Goal: Check status: Check status

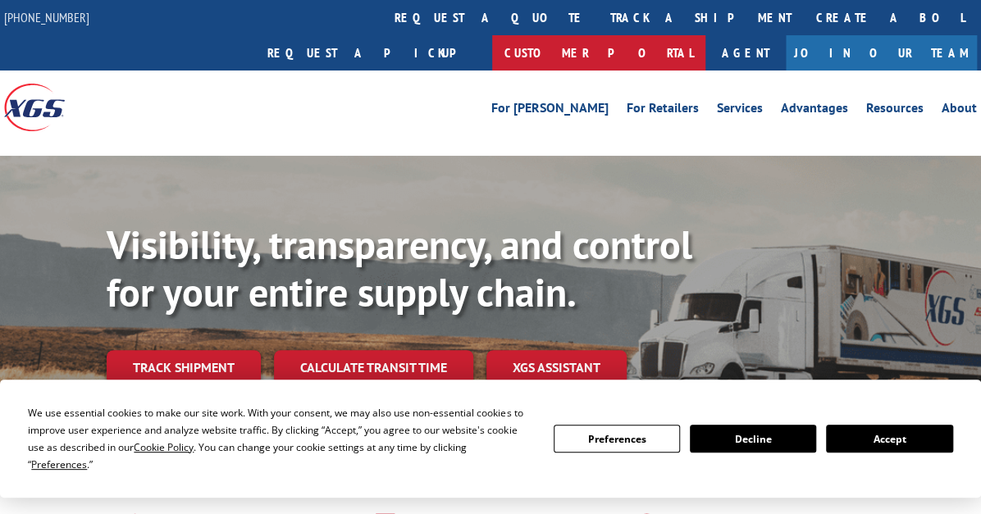
click at [705, 35] on link "Customer Portal" at bounding box center [598, 52] width 213 height 35
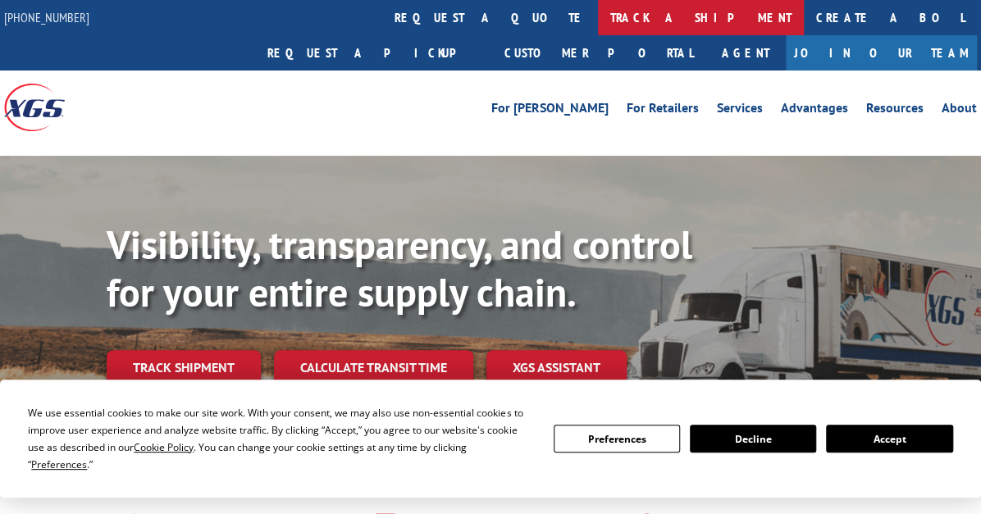
click at [598, 17] on link "track a shipment" at bounding box center [701, 17] width 206 height 35
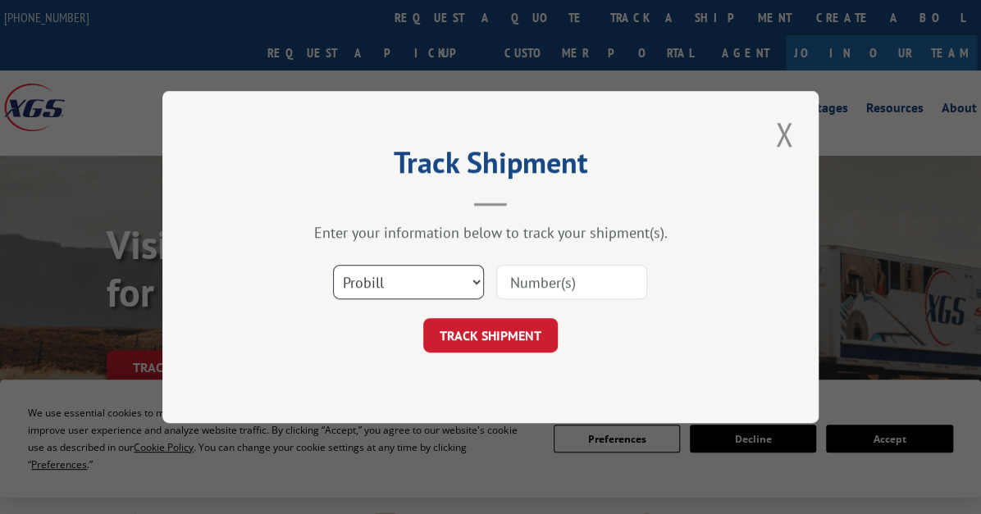
click at [477, 286] on select "Select category... Probill BOL PO" at bounding box center [408, 282] width 151 height 34
select select "bol"
click at [333, 265] on select "Select category... Probill BOL PO" at bounding box center [408, 282] width 151 height 34
click at [534, 268] on input at bounding box center [571, 282] width 151 height 34
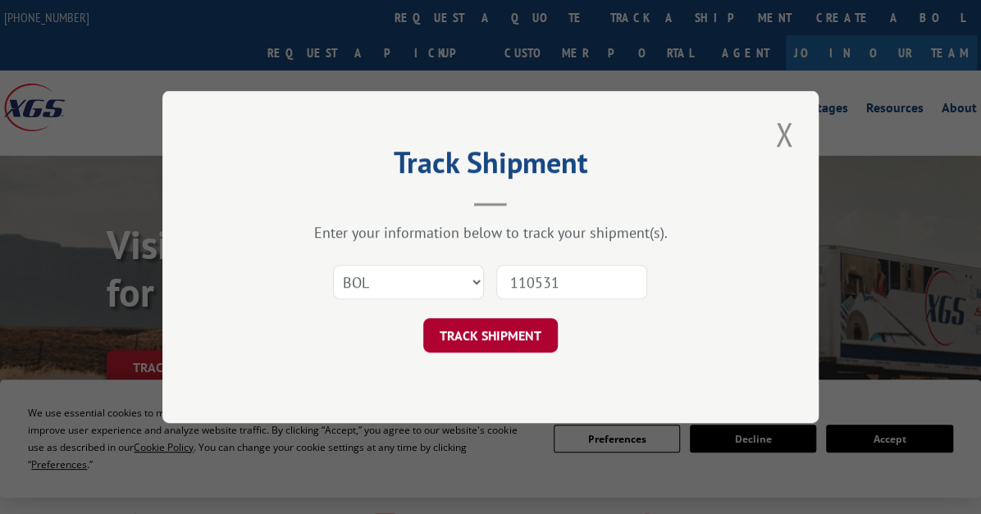
type input "110531"
click at [517, 333] on button "TRACK SHIPMENT" at bounding box center [490, 335] width 134 height 34
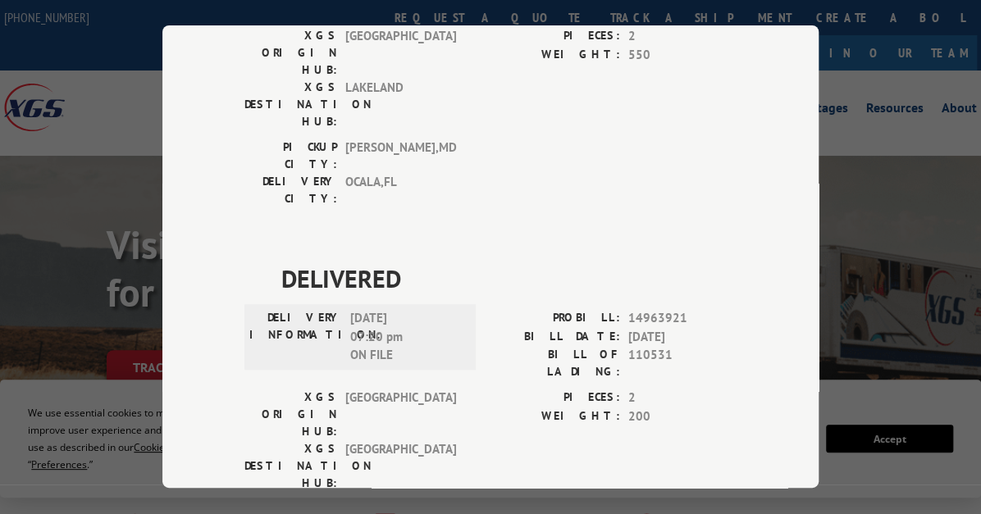
click at [799, 63] on div "Track Shipment DELIVERED DELIVERY INFORMATION: PROBILL: 9051459 BILL DATE: [DAT…" at bounding box center [490, 256] width 656 height 462
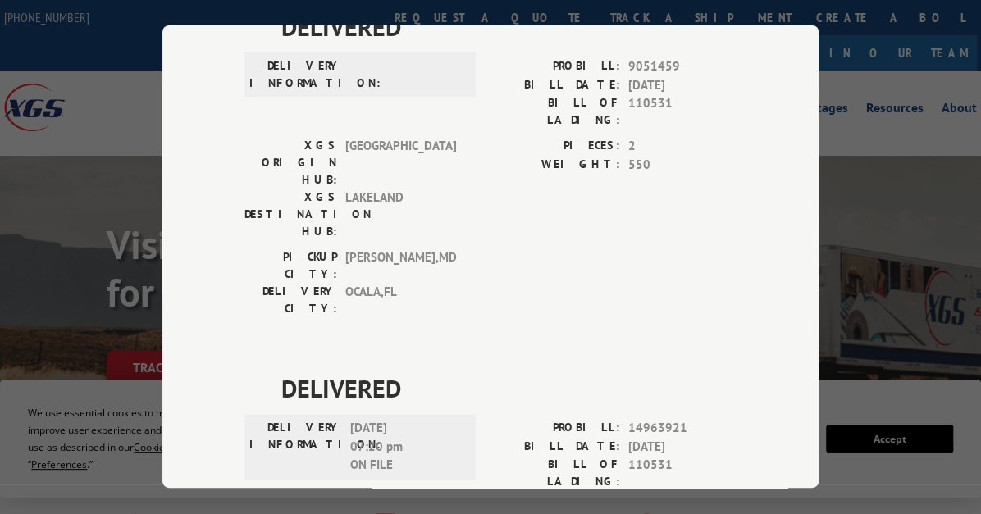
scroll to position [259, 0]
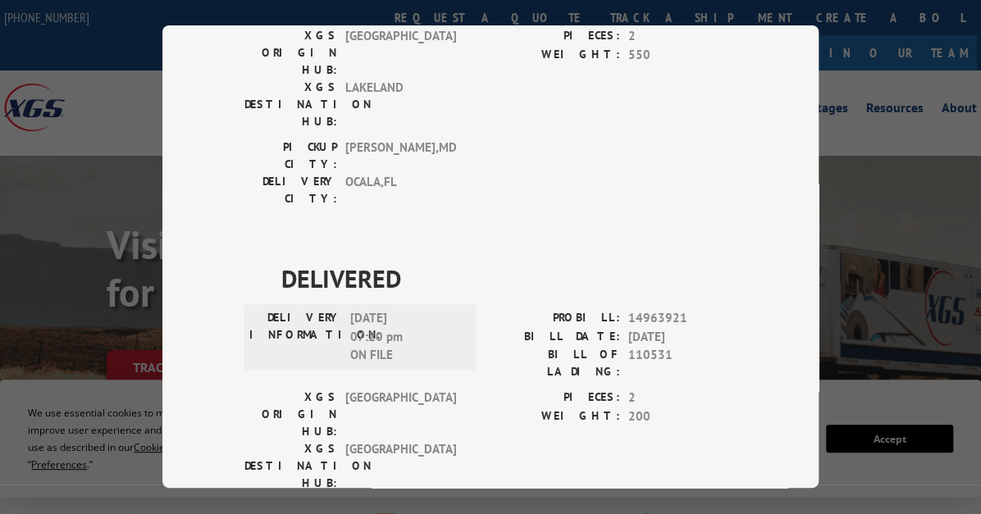
click at [845, 157] on div "Track Shipment DELIVERED DELIVERY INFORMATION: PROBILL: 9051459 BILL DATE: [DAT…" at bounding box center [490, 257] width 981 height 514
click at [105, 241] on div "Track Shipment DELIVERED DELIVERY INFORMATION: PROBILL: 9051459 BILL DATE: [DAT…" at bounding box center [490, 257] width 981 height 514
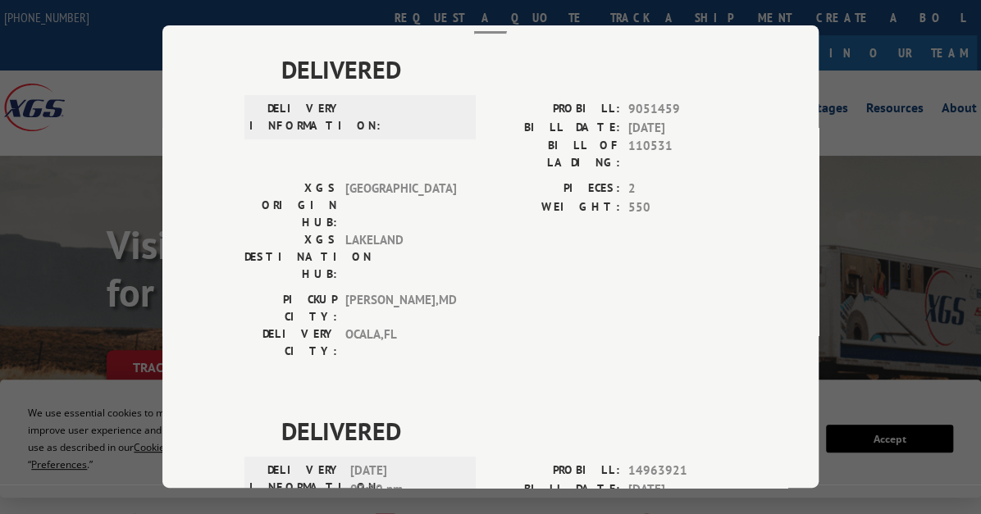
scroll to position [0, 0]
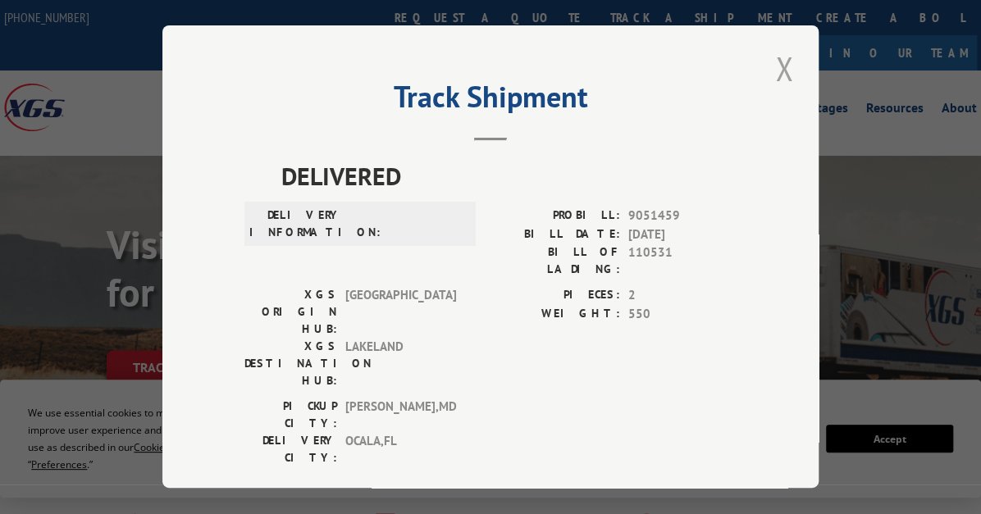
click at [775, 69] on button "Close modal" at bounding box center [784, 68] width 28 height 45
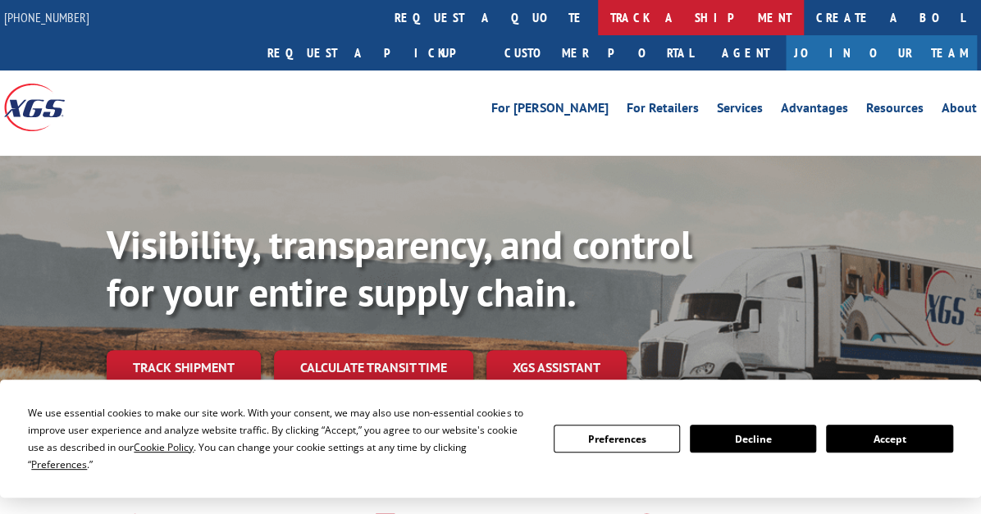
click at [598, 19] on link "track a shipment" at bounding box center [701, 17] width 206 height 35
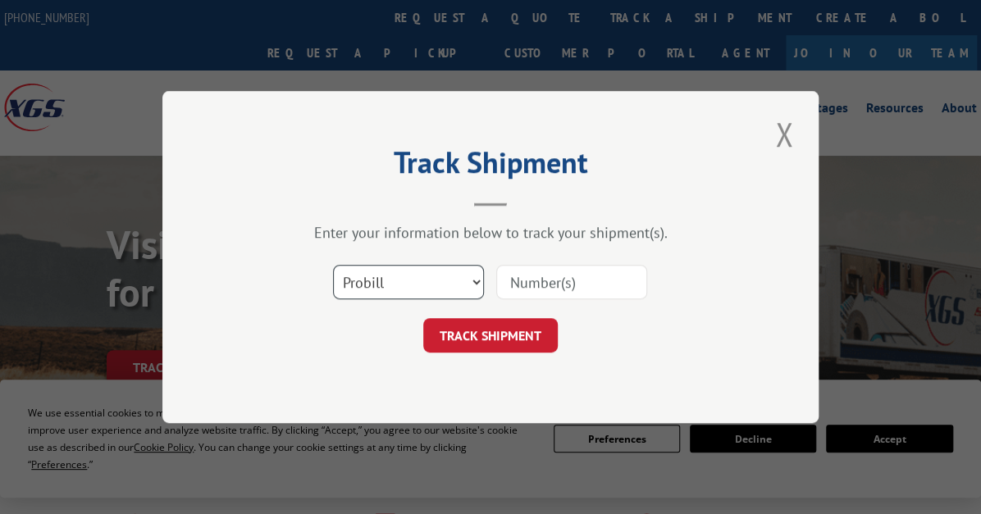
drag, startPoint x: 455, startPoint y: 277, endPoint x: 439, endPoint y: 294, distance: 23.2
click at [455, 277] on select "Select category... Probill BOL PO" at bounding box center [408, 282] width 151 height 34
select select "po"
click at [333, 265] on select "Select category... Probill BOL PO" at bounding box center [408, 282] width 151 height 34
click at [522, 278] on input at bounding box center [571, 282] width 151 height 34
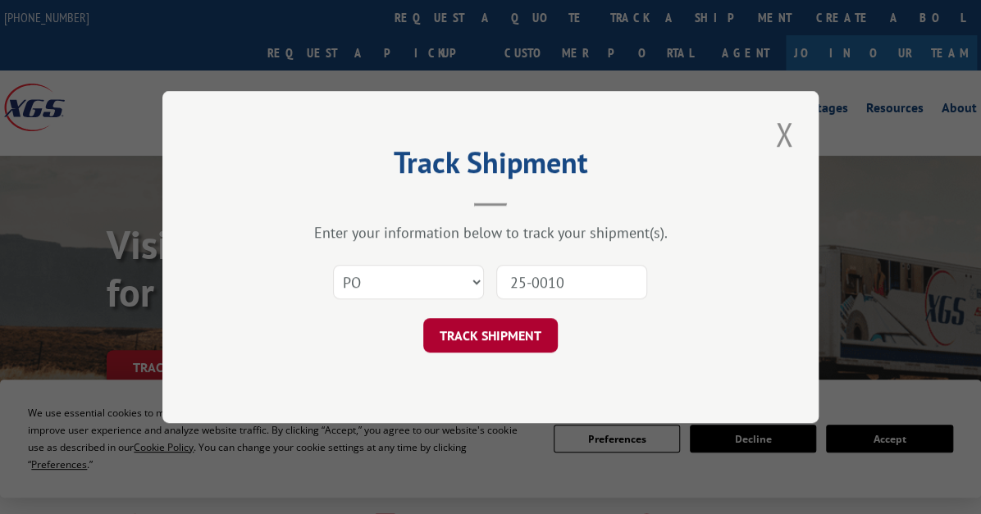
type input "25-0010"
click at [532, 325] on button "TRACK SHIPMENT" at bounding box center [490, 335] width 134 height 34
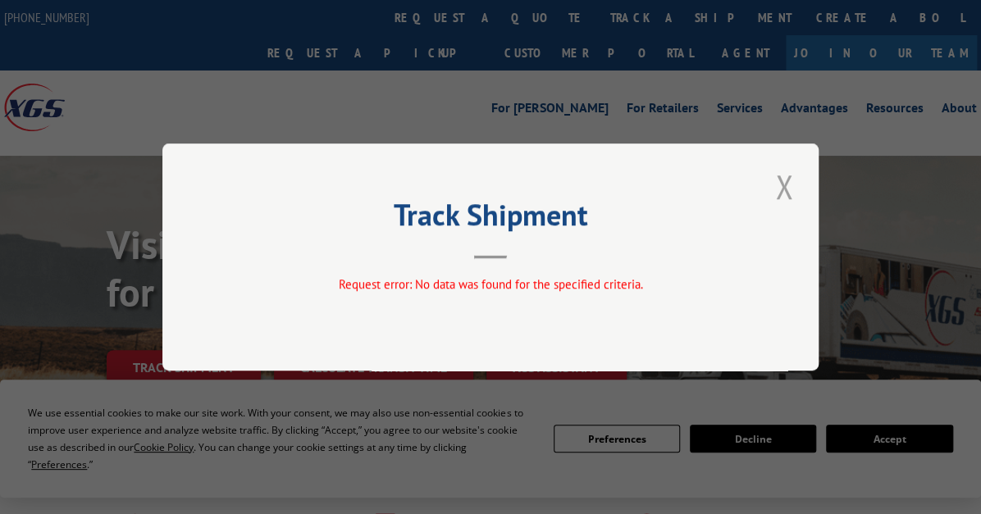
click at [782, 188] on button "Close modal" at bounding box center [784, 186] width 28 height 45
